Goal: Information Seeking & Learning: Learn about a topic

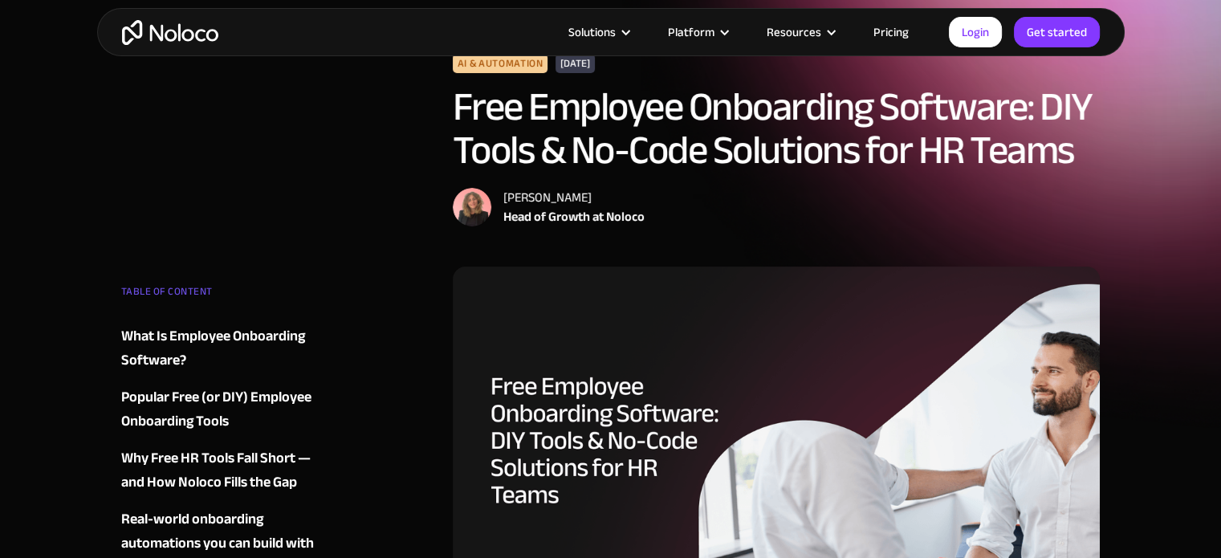
scroll to position [321, 0]
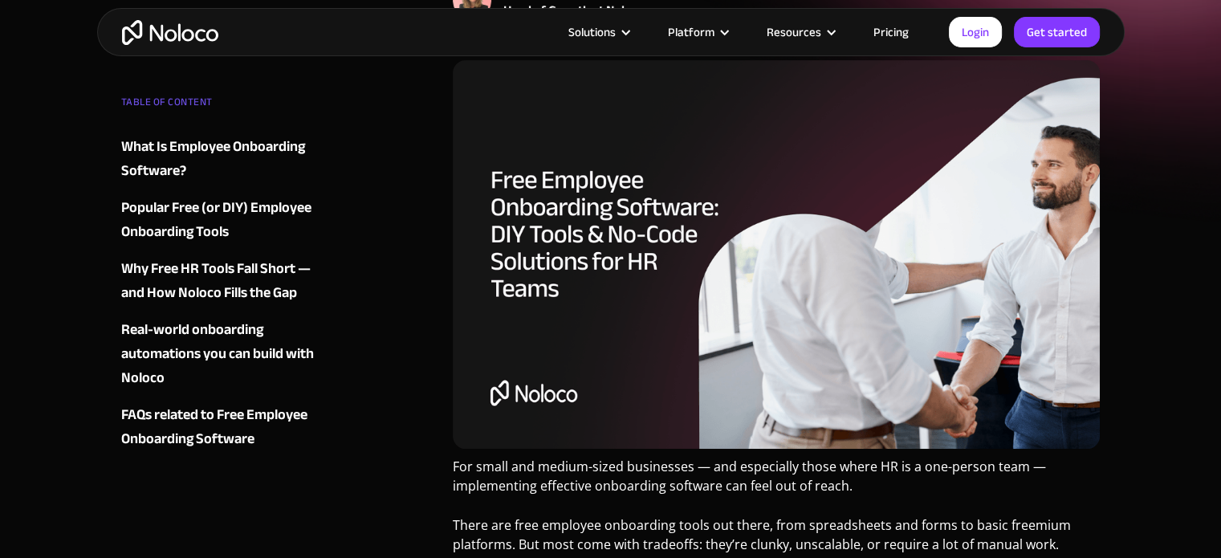
click at [256, 207] on div "Popular Free (or DIY) Employee Onboarding Tools" at bounding box center [218, 220] width 194 height 48
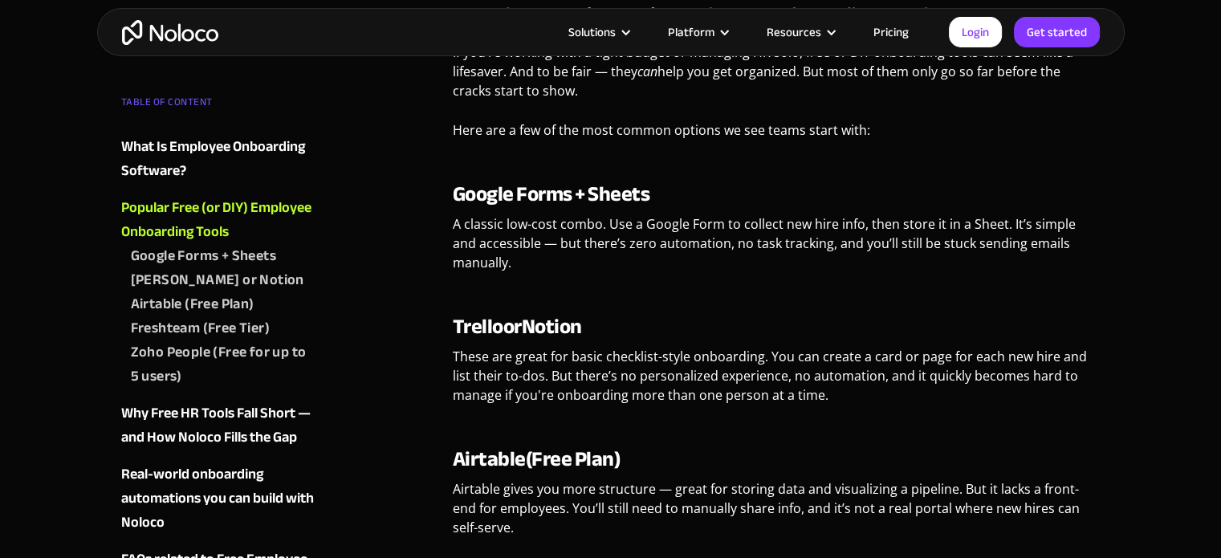
click at [201, 306] on div "Airtable (Free Plan)" at bounding box center [193, 304] width 124 height 24
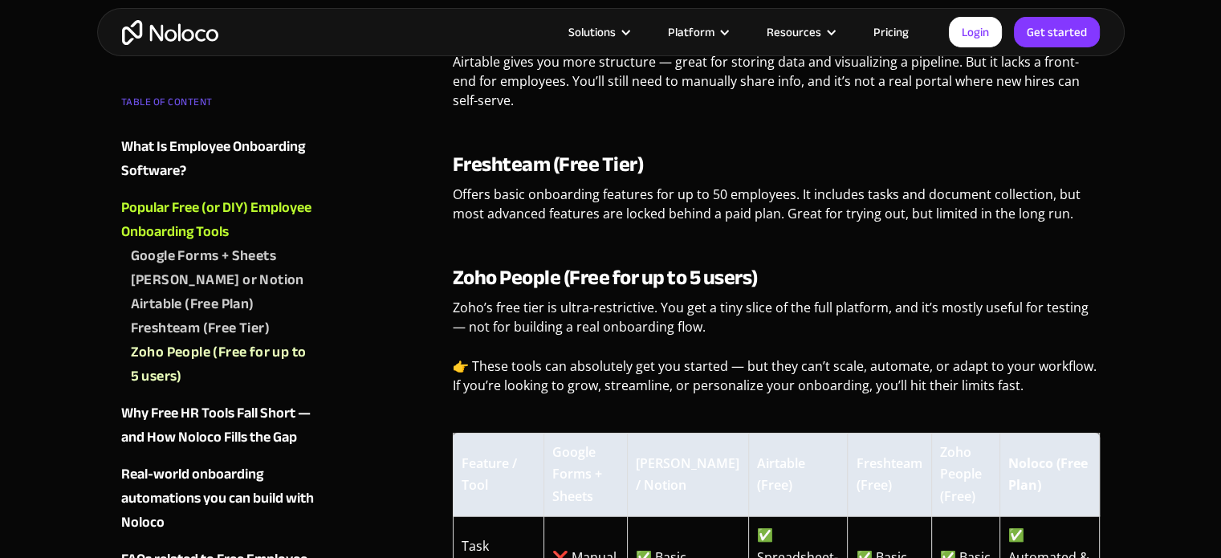
click at [170, 303] on div "Airtable (Free Plan)" at bounding box center [193, 304] width 124 height 24
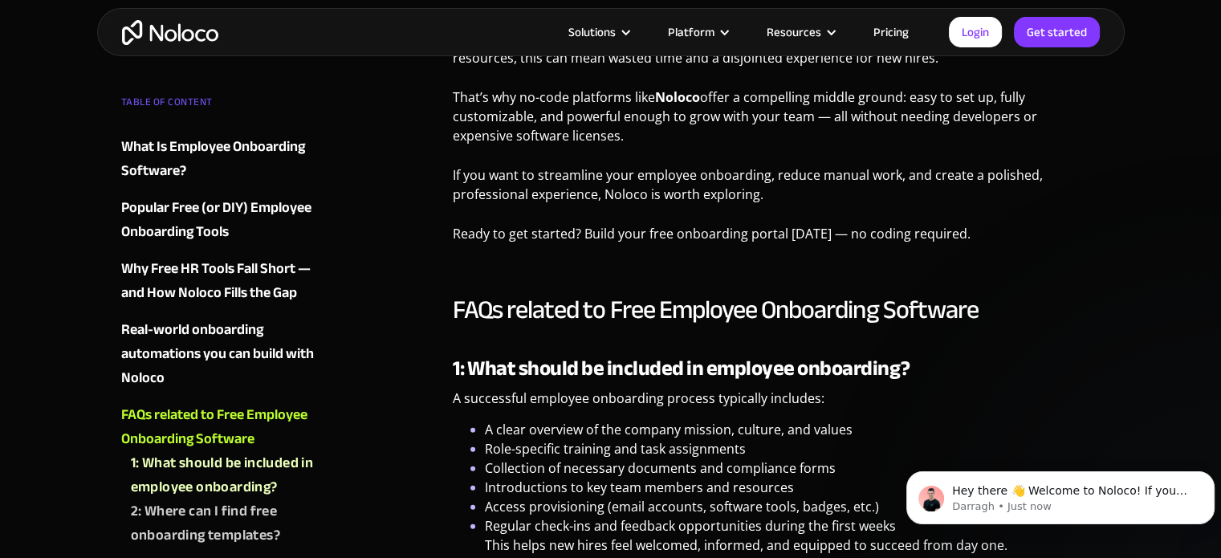
scroll to position [4692, 0]
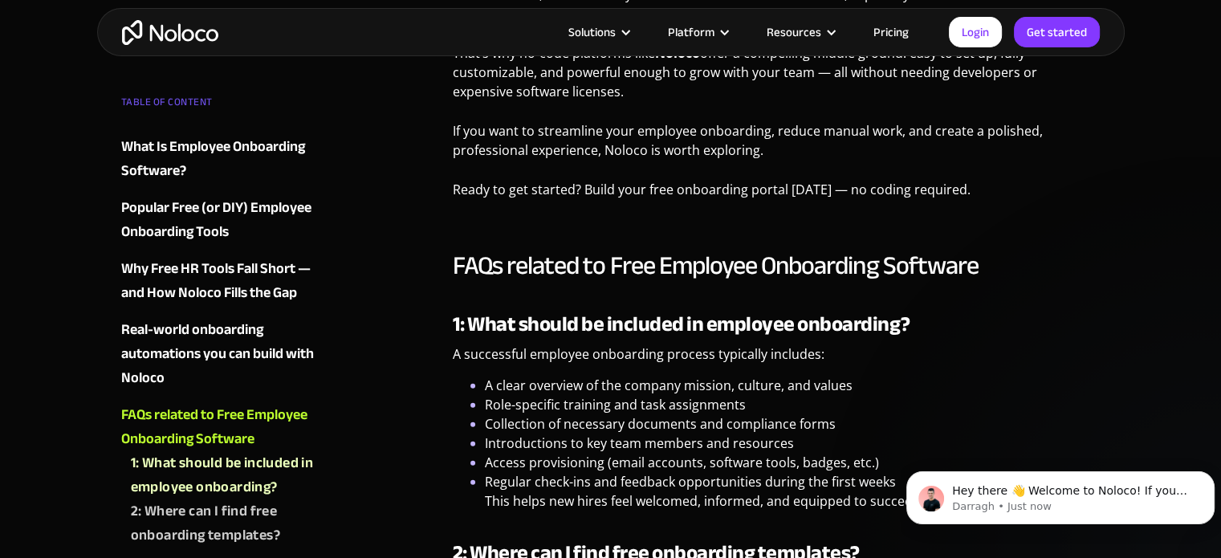
click at [886, 40] on link "Pricing" at bounding box center [891, 32] width 75 height 21
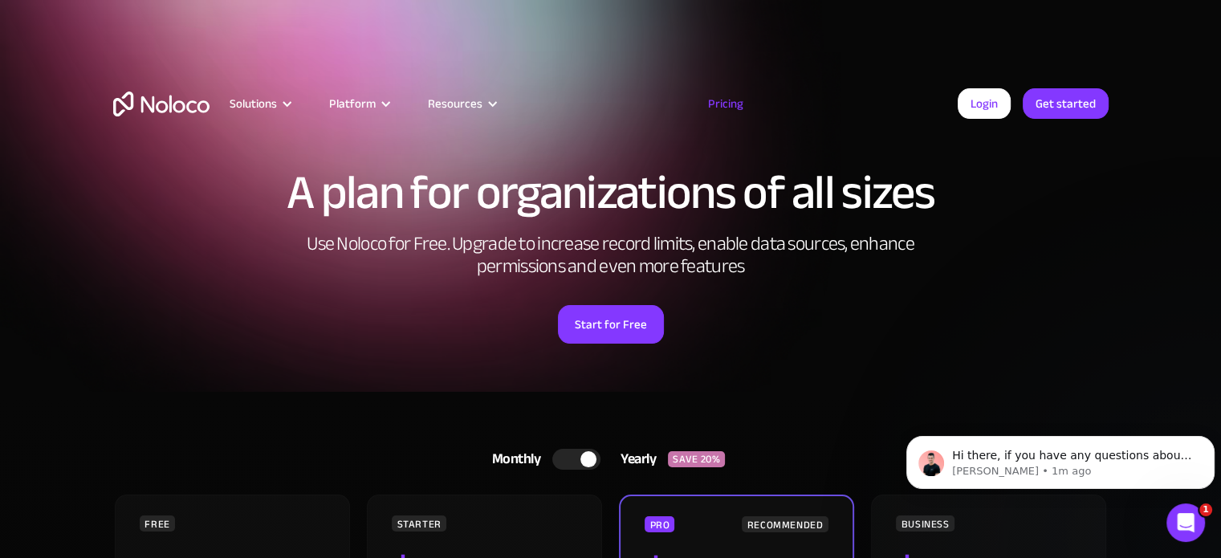
click at [111, 254] on div "A plan for organizations of all sizes Use Noloco for Free. Upgrade to increase …" at bounding box center [611, 255] width 1028 height 271
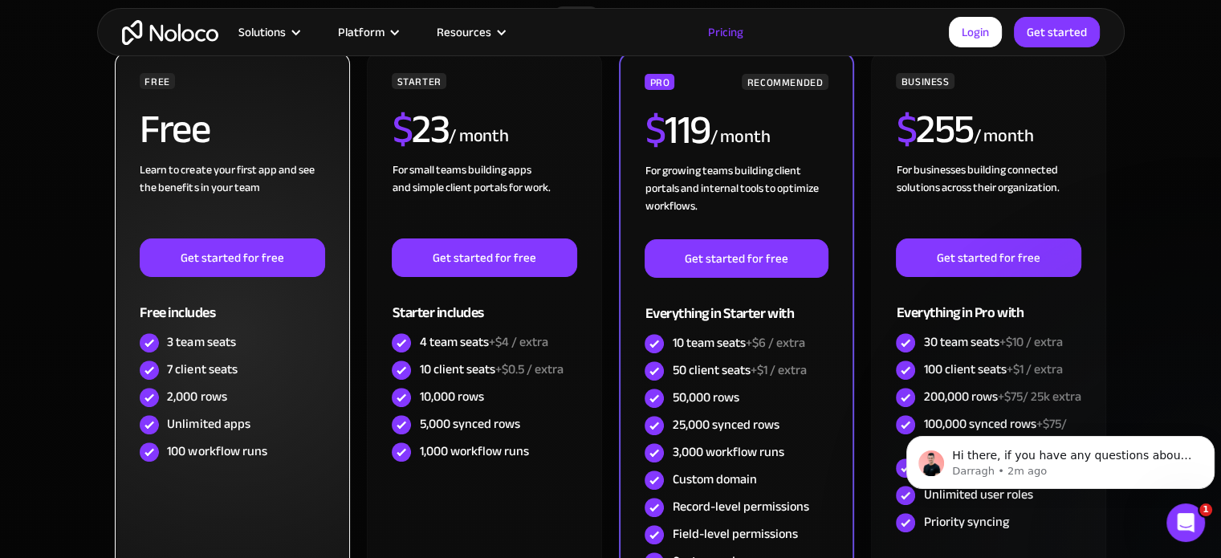
scroll to position [482, 0]
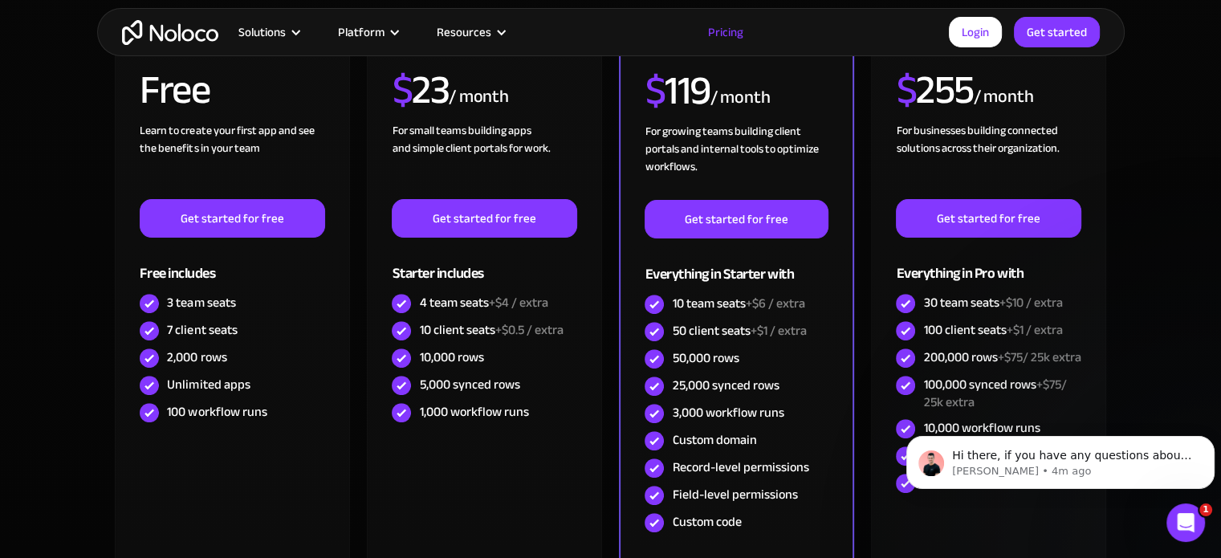
click at [1147, 102] on section "Monthly Yearly SAVE 20% Monthly Yearly SAVE 20% FREE Free Learn to create your …" at bounding box center [610, 310] width 1221 height 801
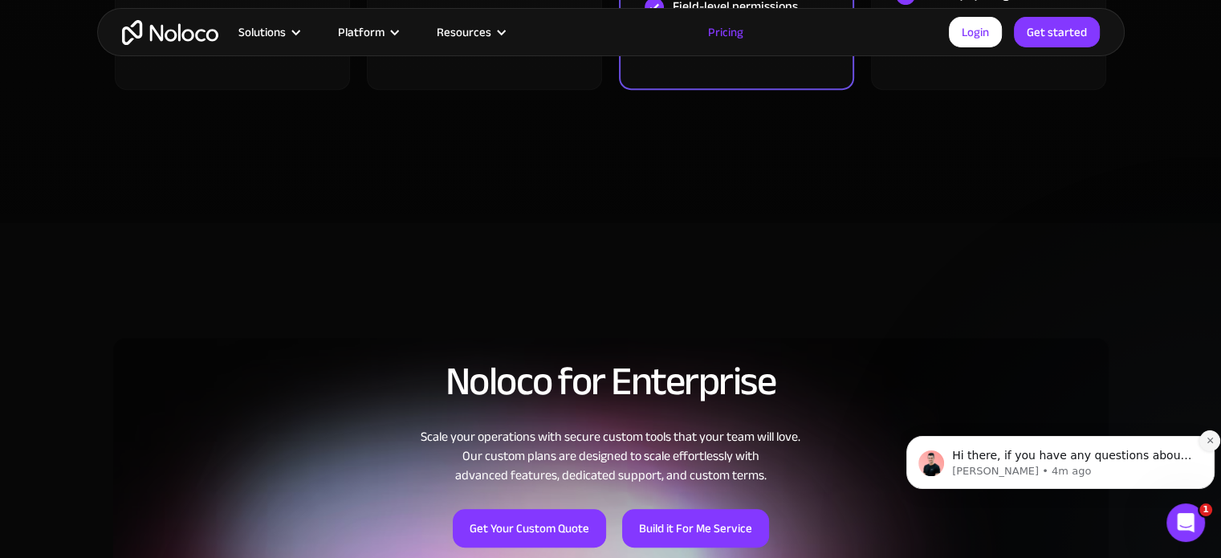
click at [1208, 444] on icon "Dismiss notification" at bounding box center [1210, 440] width 9 height 9
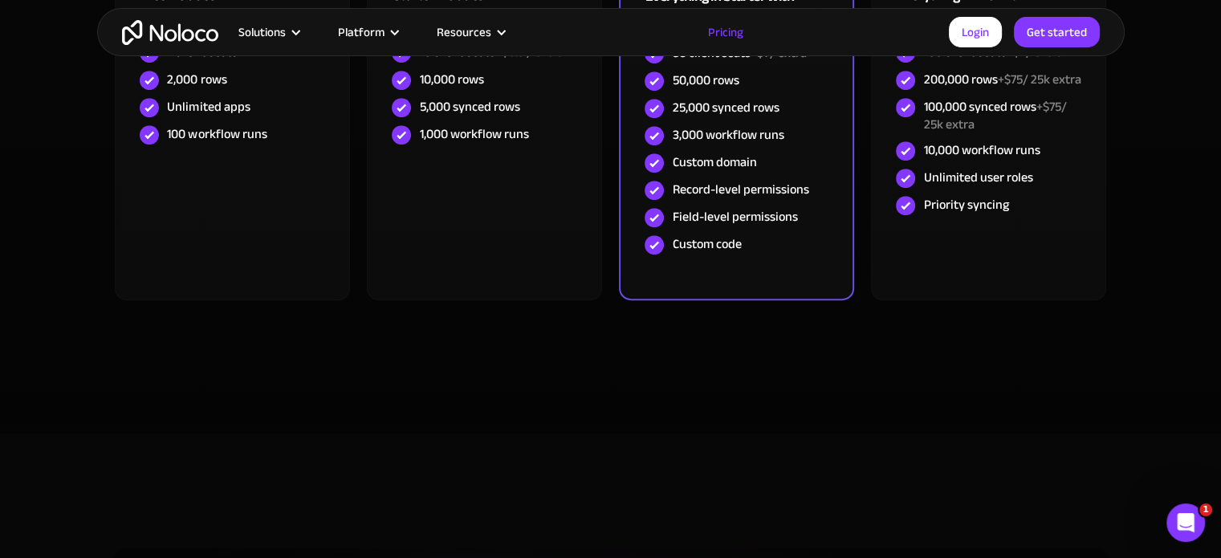
scroll to position [568, 0]
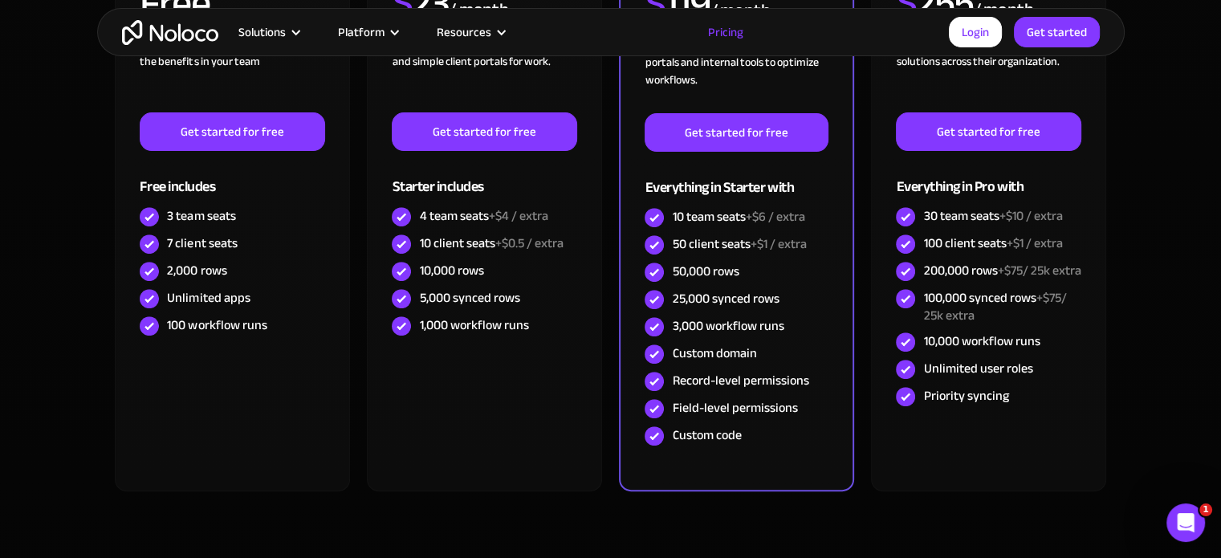
click at [1155, 99] on section "Monthly Yearly SAVE 20% Monthly Yearly SAVE 20% FREE Free Learn to create your …" at bounding box center [610, 223] width 1221 height 801
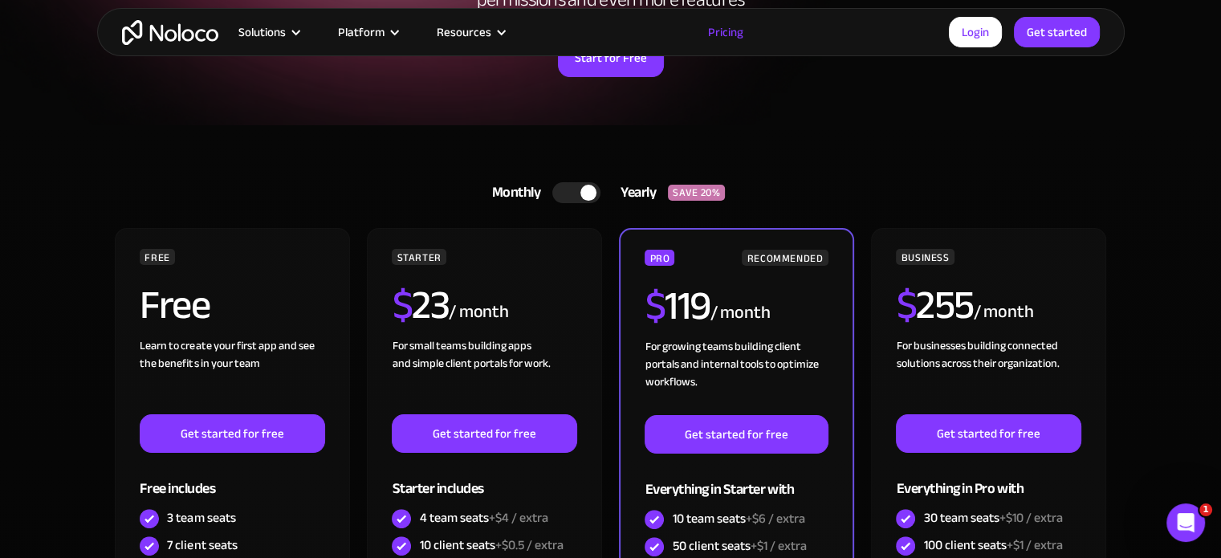
scroll to position [328, 0]
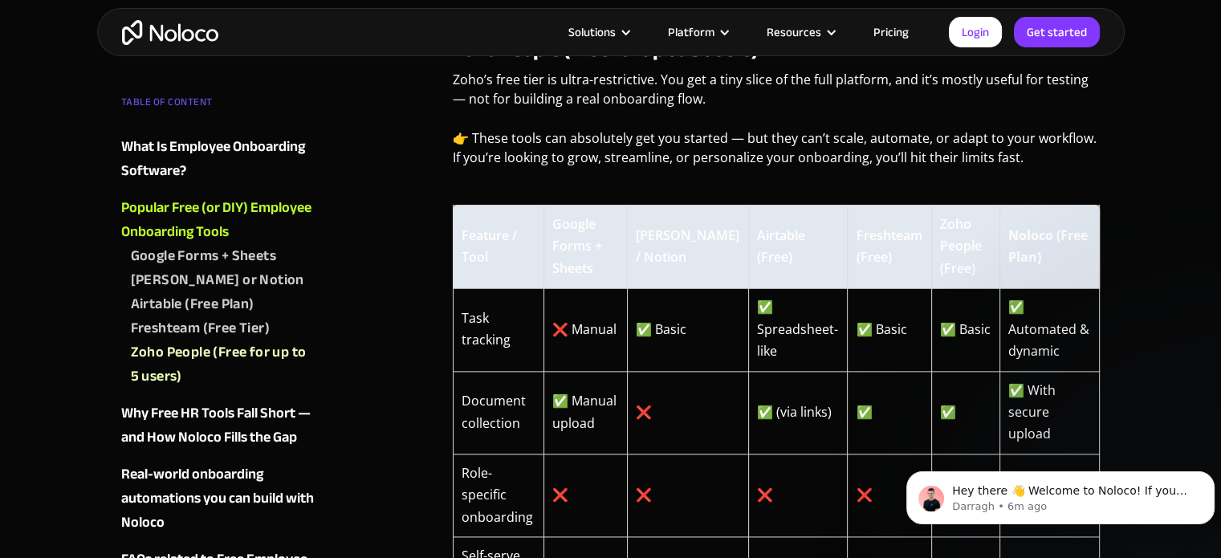
scroll to position [1994, 0]
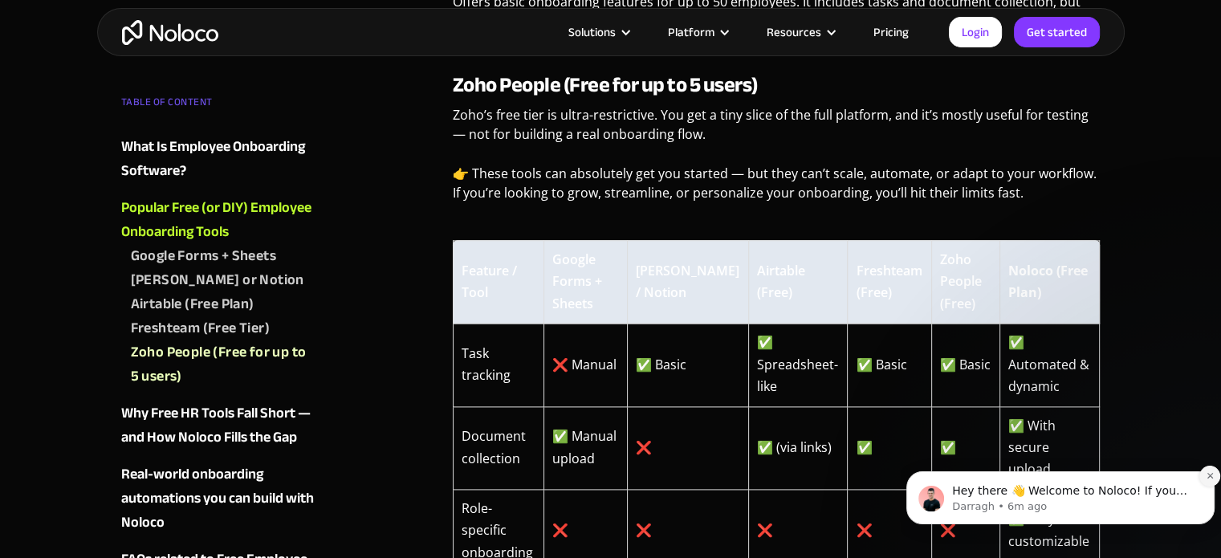
click at [1208, 479] on icon "Dismiss notification" at bounding box center [1210, 475] width 9 height 9
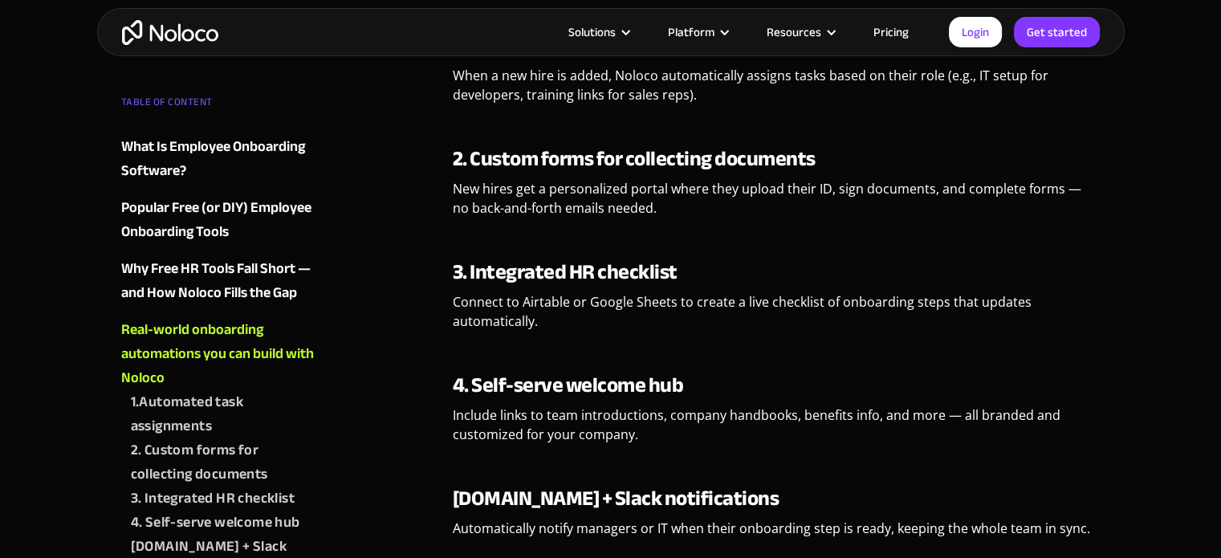
scroll to position [3761, 0]
